Goal: Navigation & Orientation: Find specific page/section

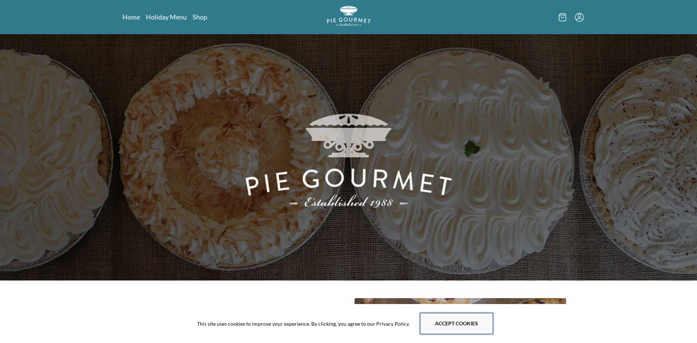
click at [440, 325] on button "Accept cookies" at bounding box center [456, 323] width 73 height 21
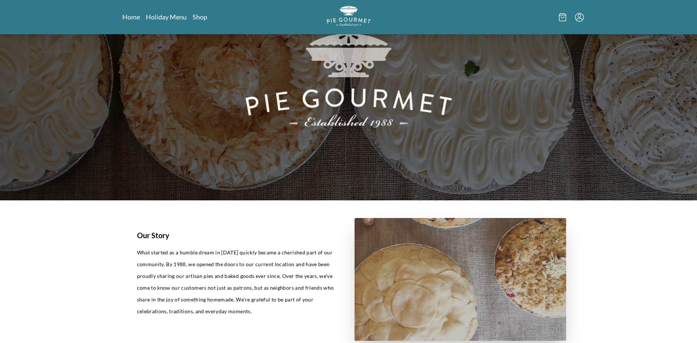
scroll to position [73, 0]
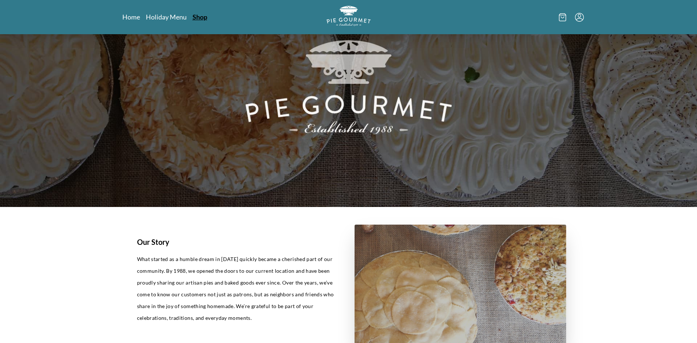
click at [197, 13] on link "Shop" at bounding box center [200, 16] width 15 height 9
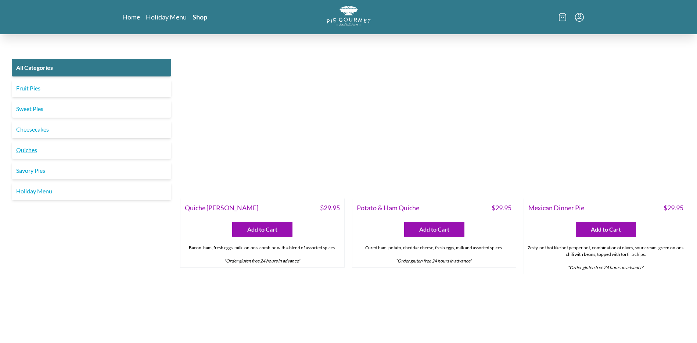
scroll to position [992, 0]
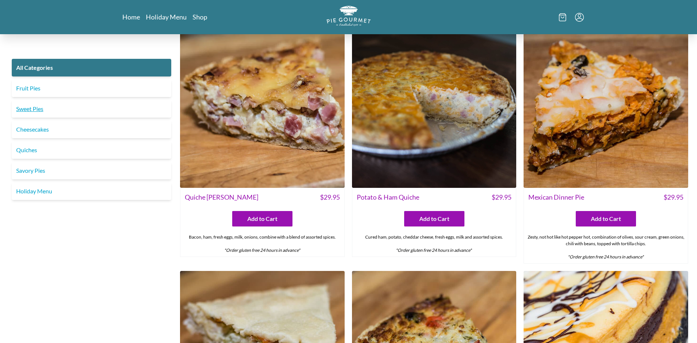
click at [53, 105] on link "Sweet Pies" at bounding box center [91, 109] width 159 height 18
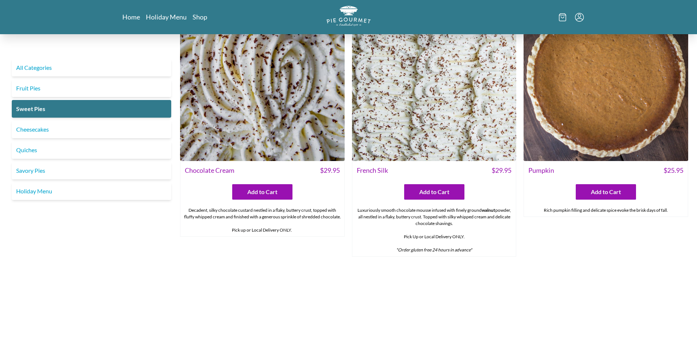
scroll to position [220, 0]
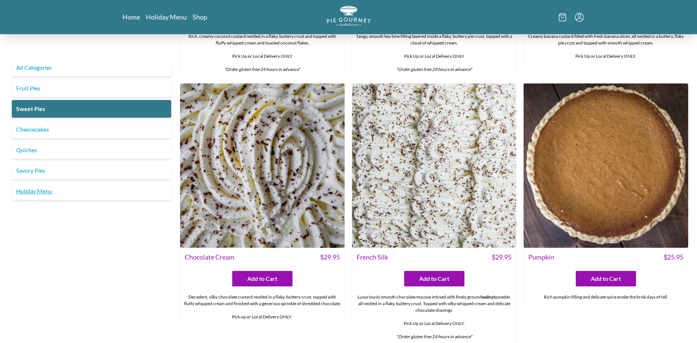
click at [51, 195] on link "Holiday Menu" at bounding box center [91, 191] width 159 height 18
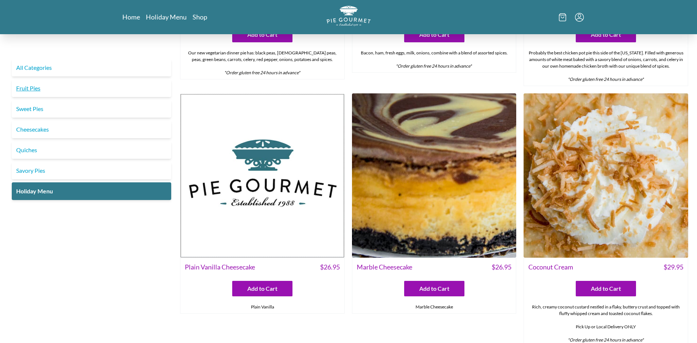
scroll to position [156, 0]
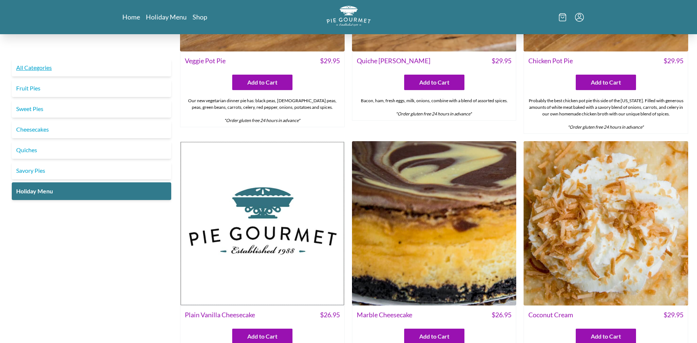
click at [35, 68] on link "All Categories" at bounding box center [91, 68] width 159 height 18
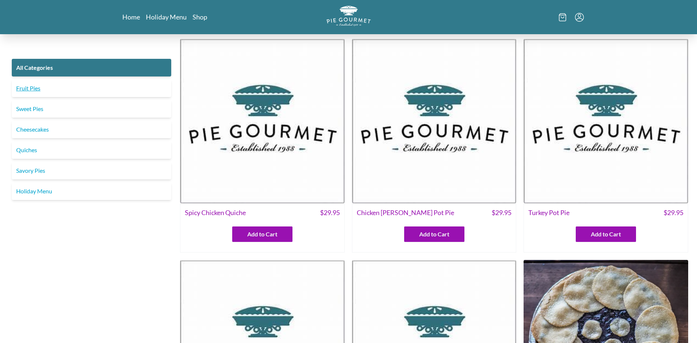
click at [38, 94] on link "Fruit Pies" at bounding box center [91, 88] width 159 height 18
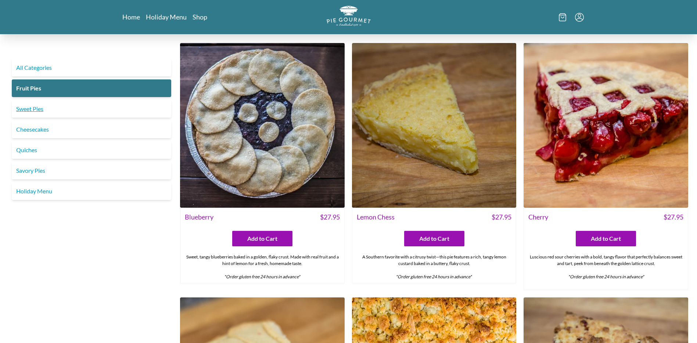
click at [45, 103] on link "Sweet Pies" at bounding box center [91, 109] width 159 height 18
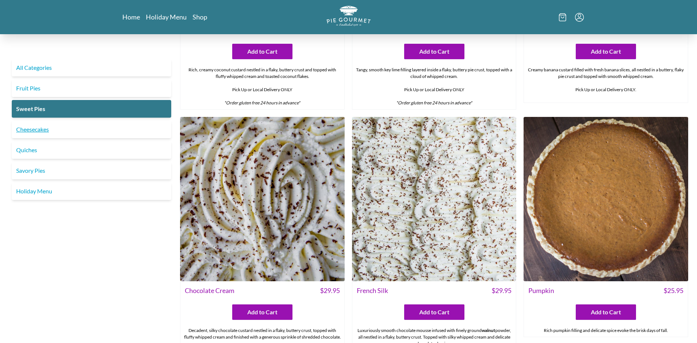
scroll to position [184, 0]
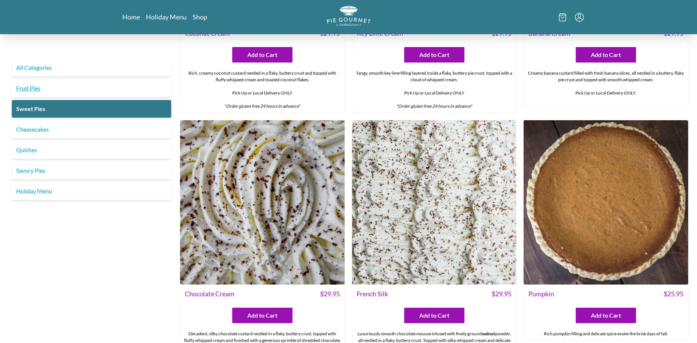
click at [54, 93] on link "Fruit Pies" at bounding box center [91, 88] width 159 height 18
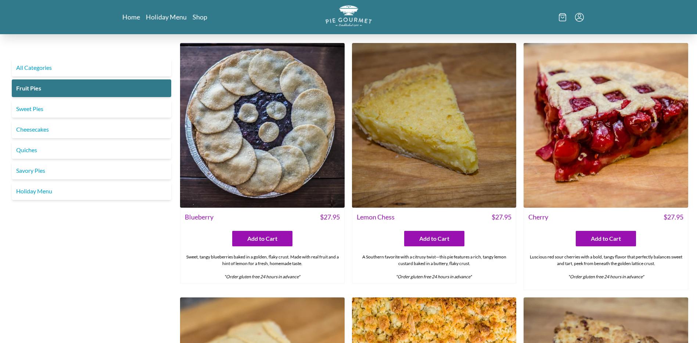
click at [344, 9] on img "Logo" at bounding box center [349, 15] width 46 height 21
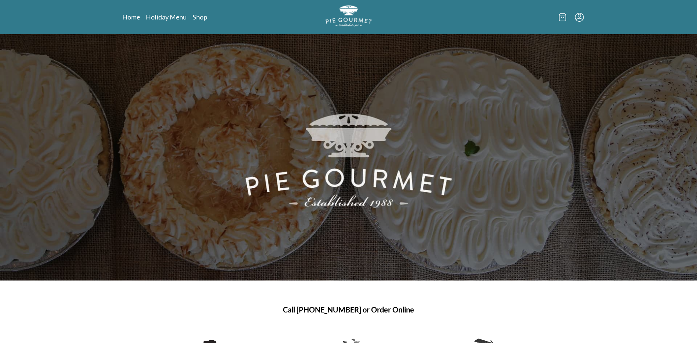
click at [344, 9] on img "Logo" at bounding box center [349, 15] width 46 height 21
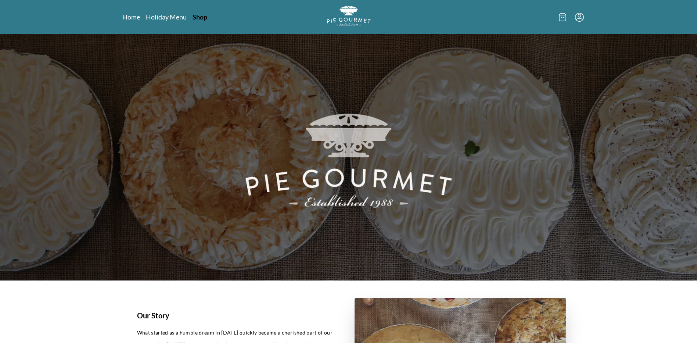
click at [194, 19] on link "Shop" at bounding box center [200, 16] width 15 height 9
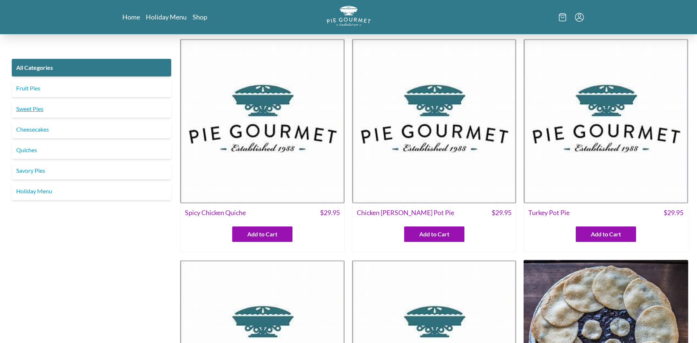
click at [37, 104] on link "Sweet Pies" at bounding box center [91, 109] width 159 height 18
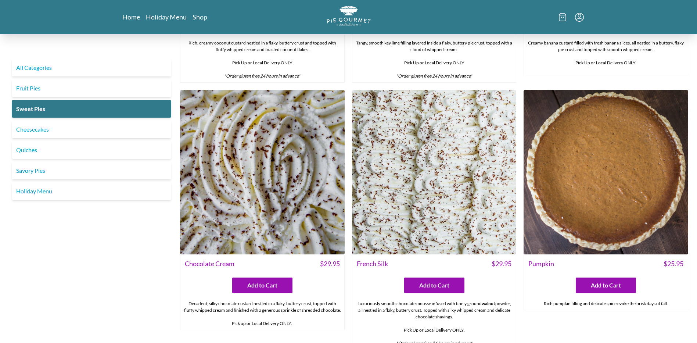
scroll to position [147, 0]
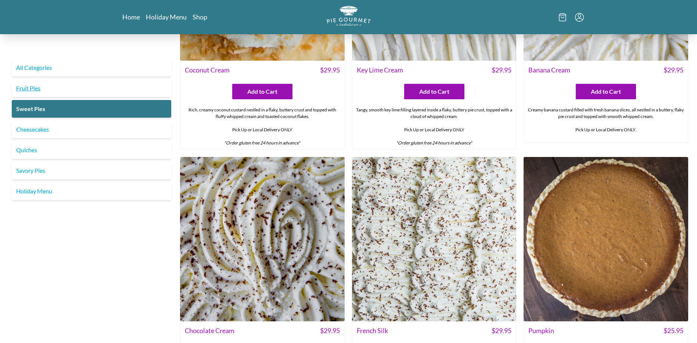
click at [36, 87] on link "Fruit Pies" at bounding box center [91, 88] width 159 height 18
